Goal: Task Accomplishment & Management: Use online tool/utility

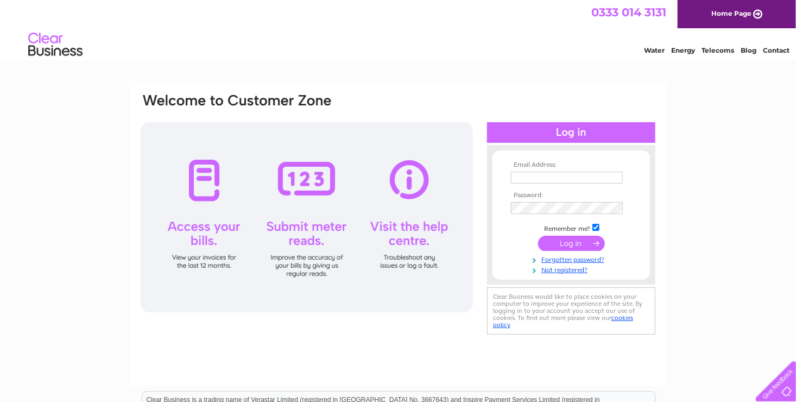
type input "[PERSON_NAME][EMAIL_ADDRESS][DOMAIN_NAME]"
click at [577, 242] on input "submit" at bounding box center [571, 243] width 67 height 15
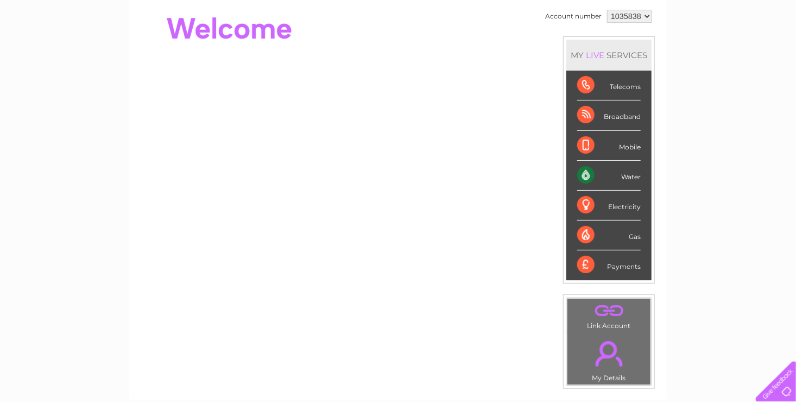
scroll to position [109, 0]
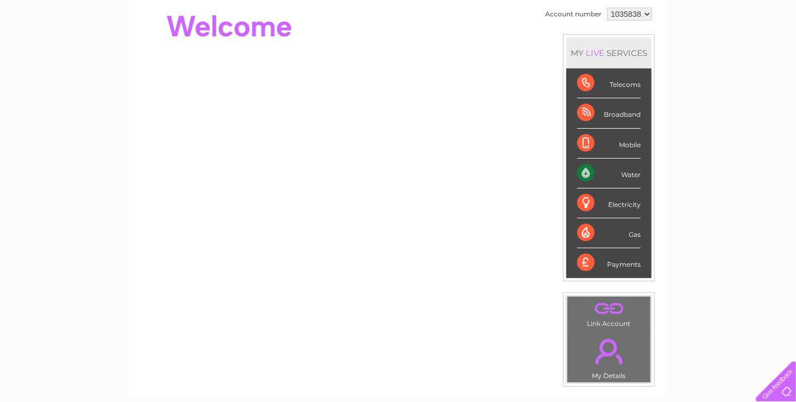
click at [625, 176] on div "Water" at bounding box center [609, 174] width 64 height 30
click at [585, 172] on div "Water" at bounding box center [609, 174] width 64 height 30
drag, startPoint x: 585, startPoint y: 172, endPoint x: 529, endPoint y: 175, distance: 56.0
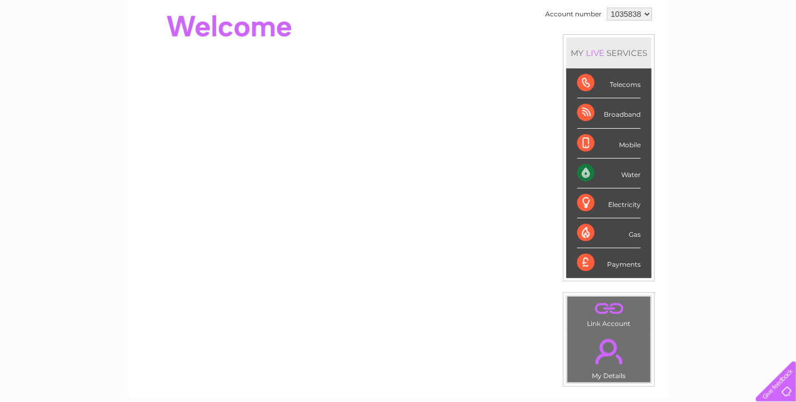
click at [585, 172] on div "Water" at bounding box center [609, 174] width 64 height 30
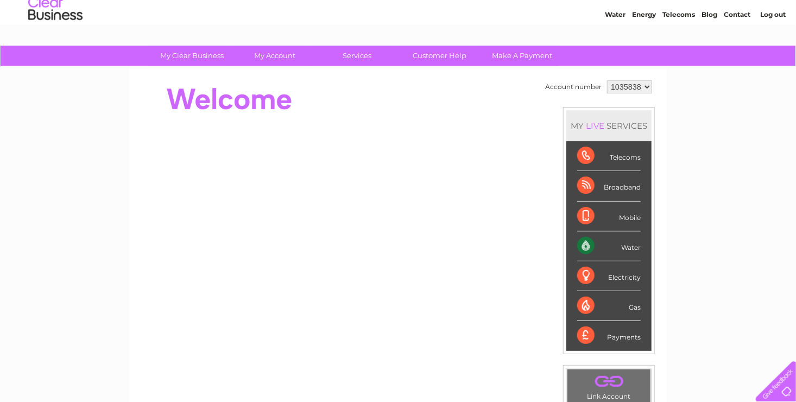
scroll to position [35, 0]
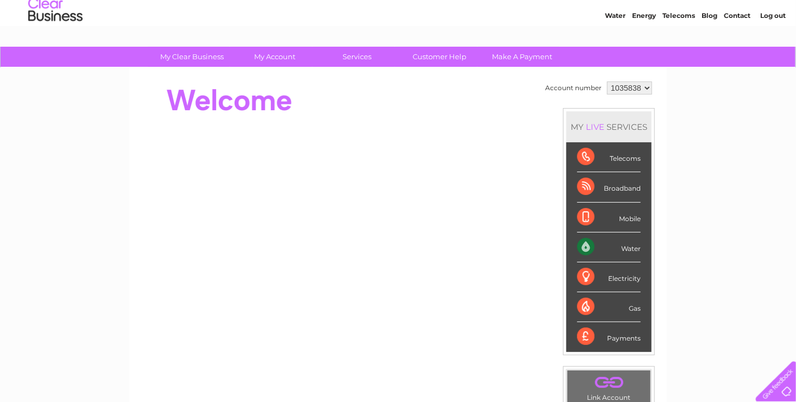
click at [582, 239] on div "Water" at bounding box center [609, 247] width 64 height 30
drag, startPoint x: 582, startPoint y: 239, endPoint x: 624, endPoint y: 243, distance: 42.6
click at [624, 243] on div "Water" at bounding box center [609, 247] width 64 height 30
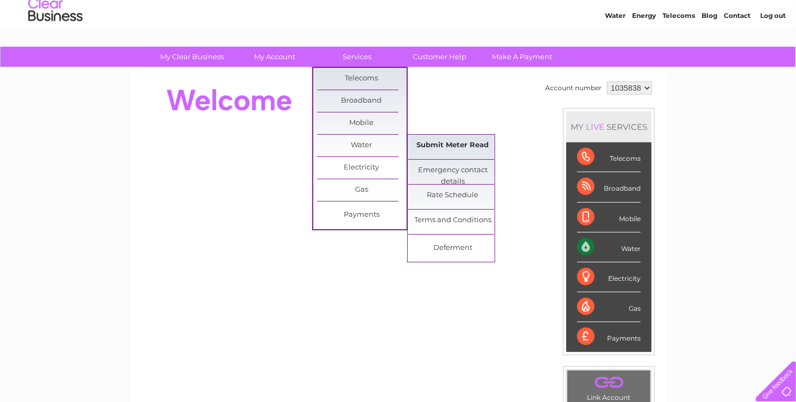
click at [455, 140] on link "Submit Meter Read" at bounding box center [453, 146] width 90 height 22
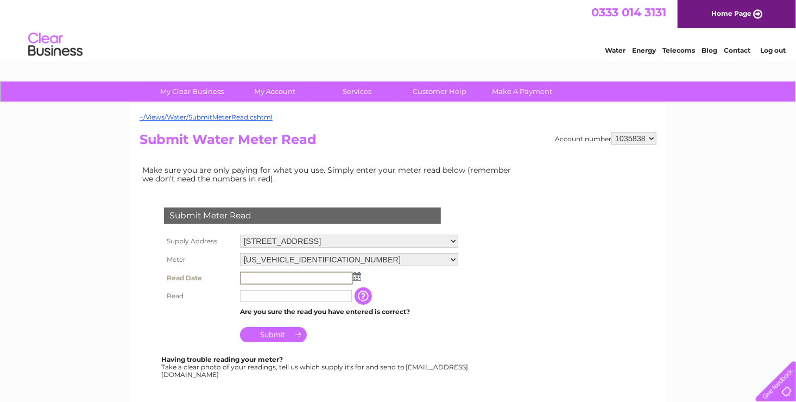
click at [263, 276] on input "text" at bounding box center [296, 277] width 113 height 13
click at [354, 275] on img at bounding box center [356, 275] width 8 height 9
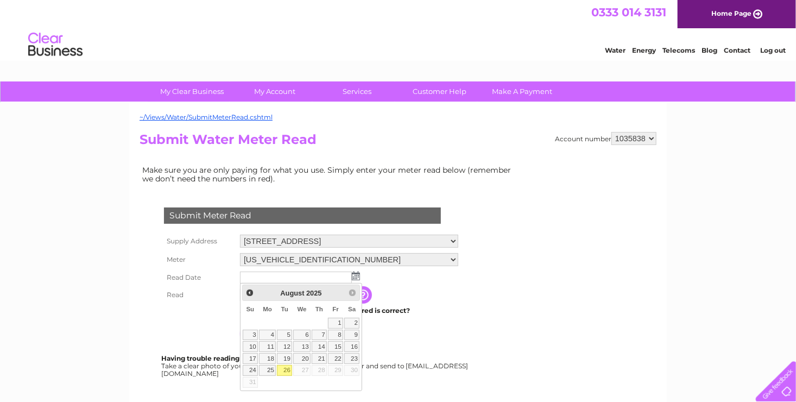
click at [286, 367] on link "26" at bounding box center [284, 370] width 15 height 11
type input "2025/08/26"
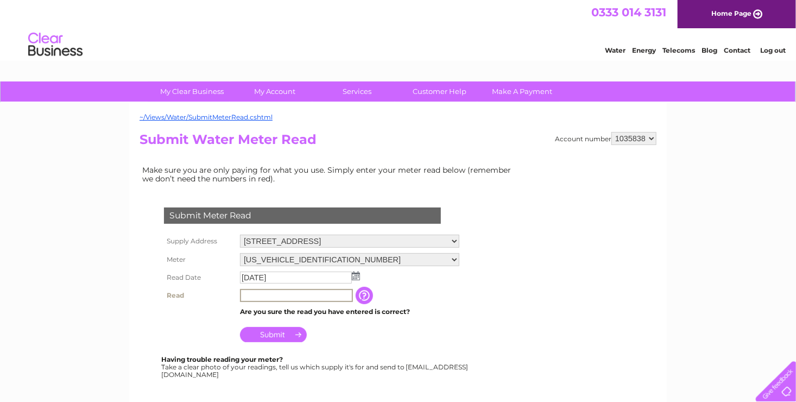
click at [276, 293] on input "text" at bounding box center [296, 295] width 113 height 13
type input "00607"
click at [372, 293] on input "button" at bounding box center [366, 295] width 20 height 17
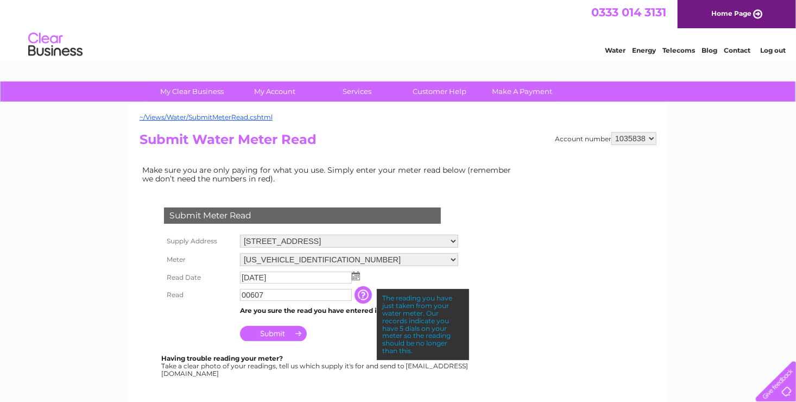
click at [136, 313] on div "~/Views/Water/SubmitMeterRead.cshtml Account number 1035838 Submit Water Meter …" at bounding box center [397, 322] width 537 height 438
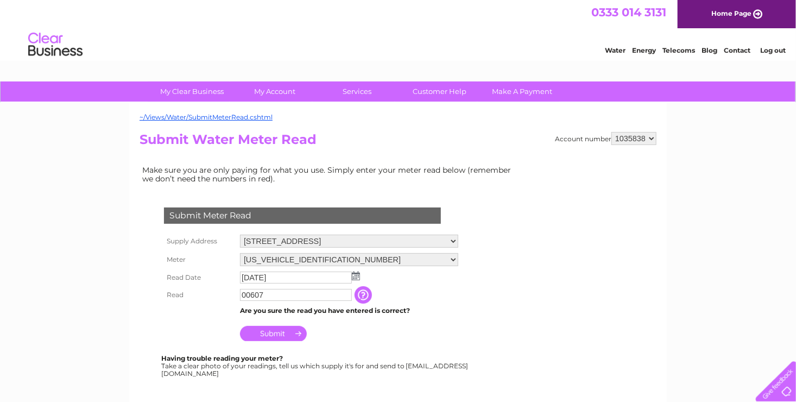
click at [282, 331] on input "Submit" at bounding box center [273, 333] width 67 height 15
